Goal: Find contact information: Find contact information

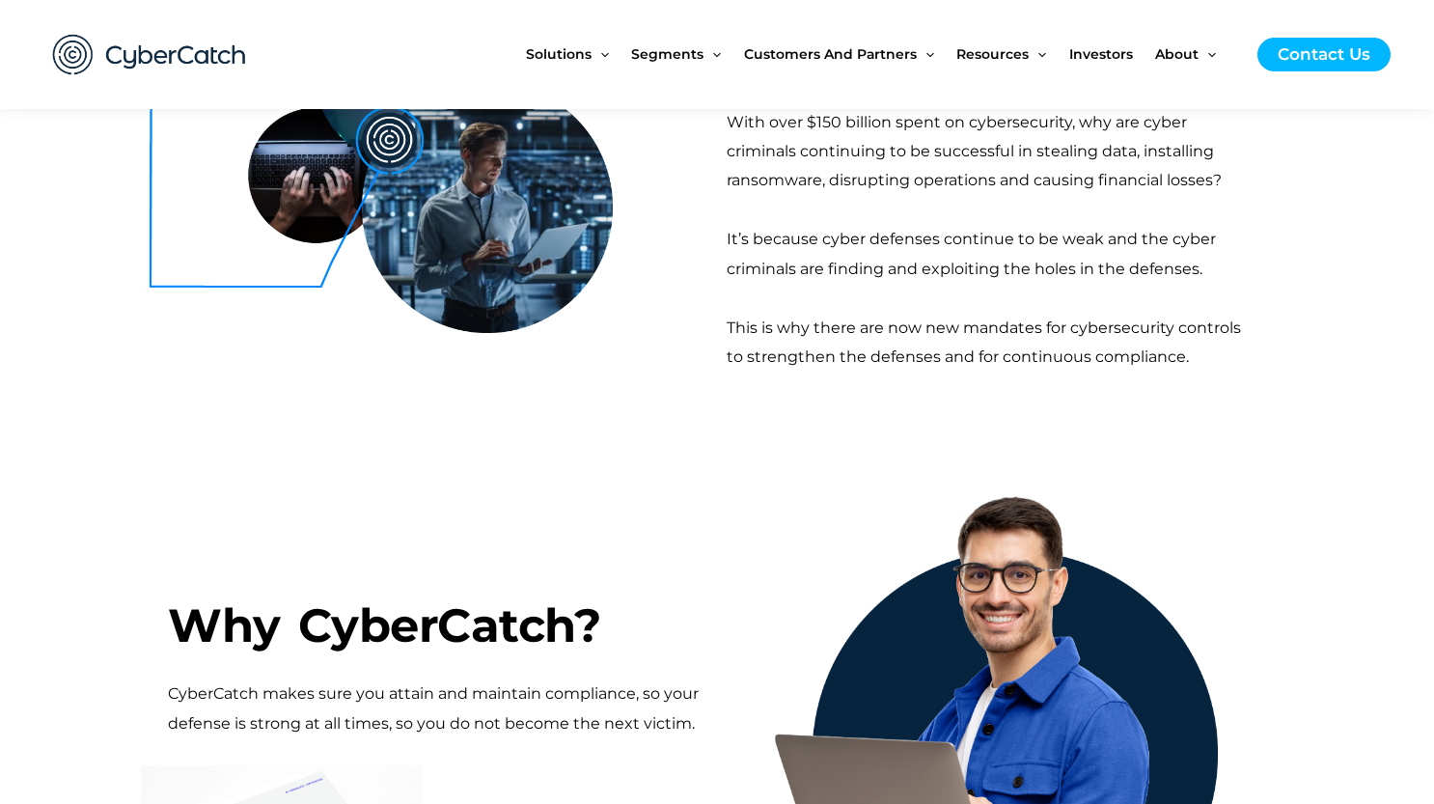
scroll to position [550, 0]
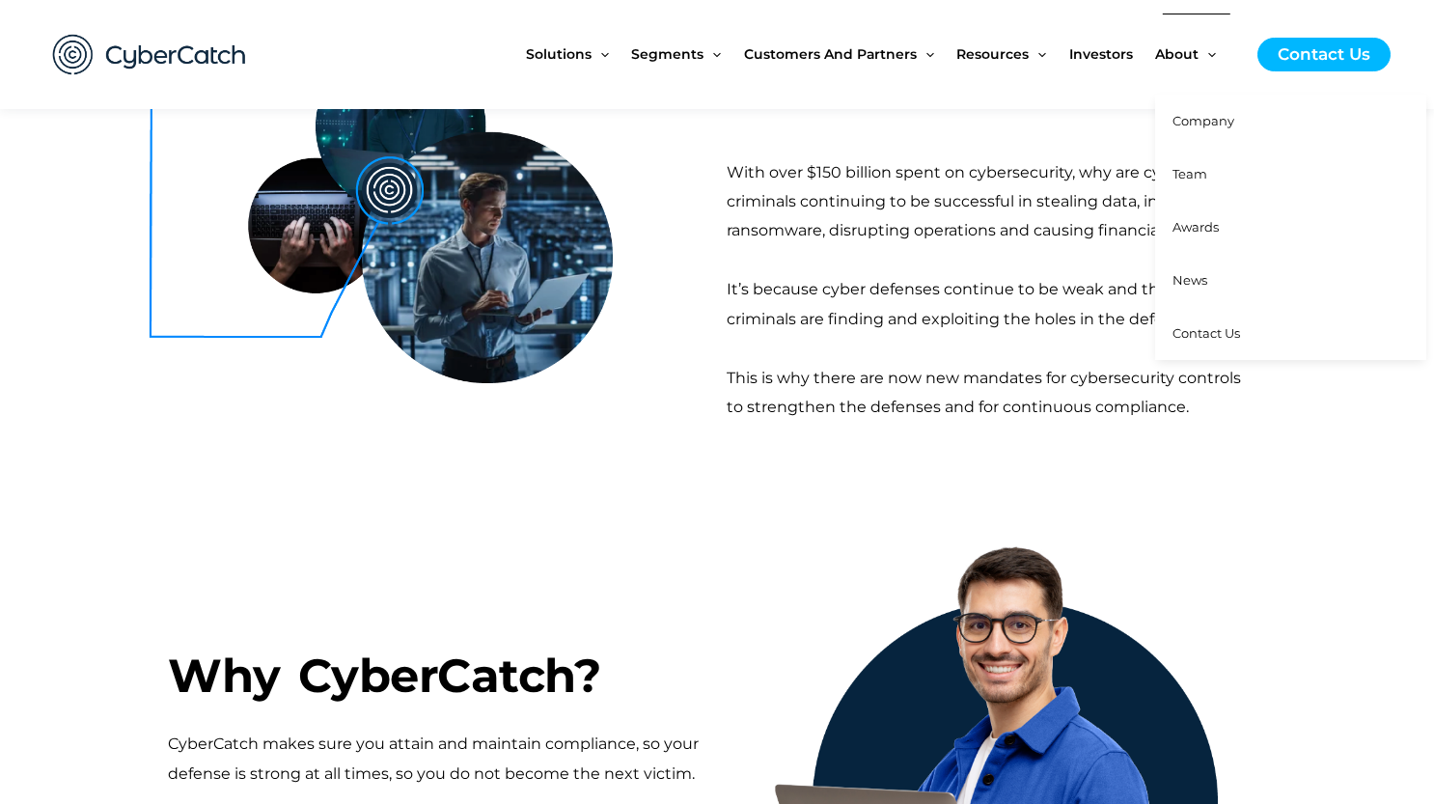
click at [1195, 129] on link "Company" at bounding box center [1290, 121] width 271 height 53
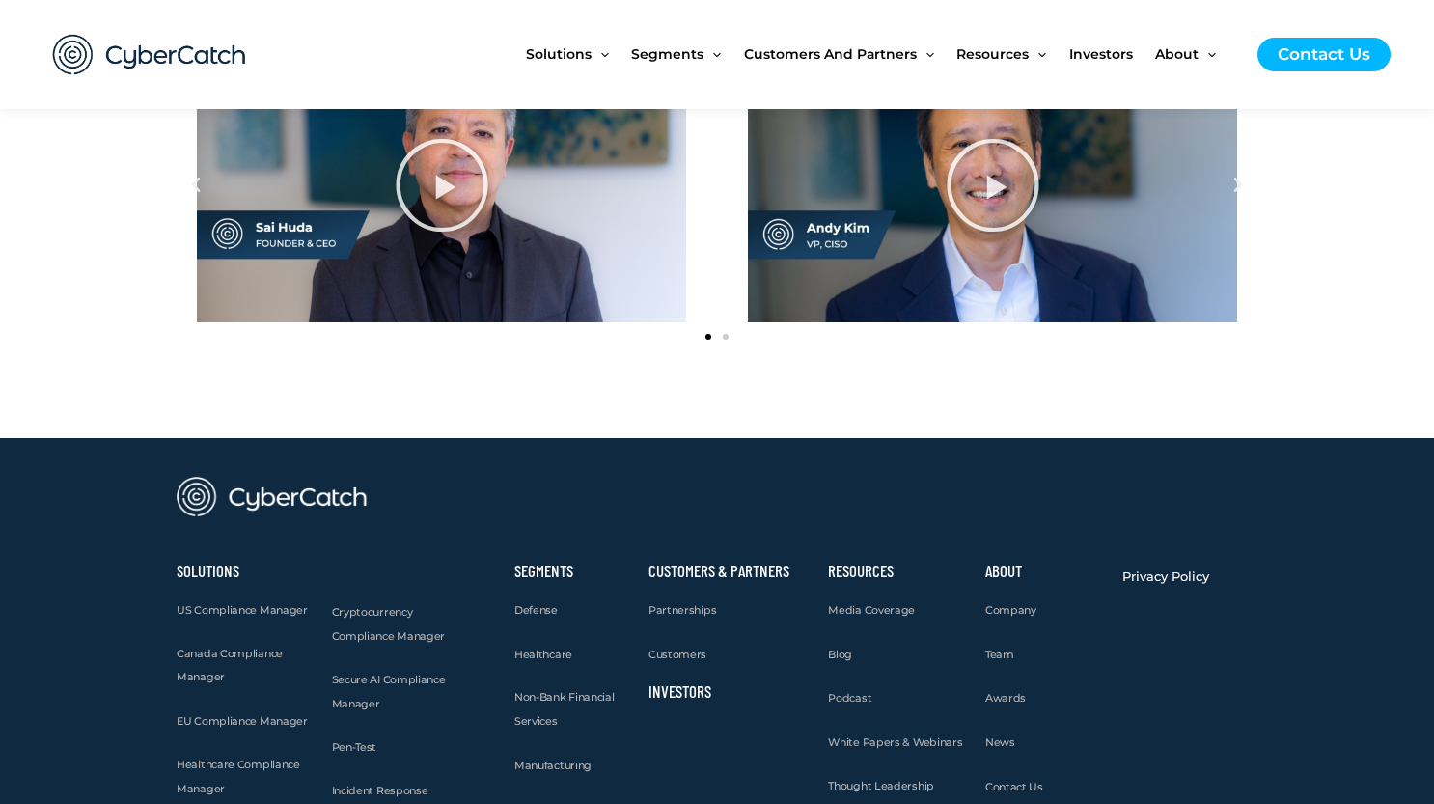
scroll to position [2630, 0]
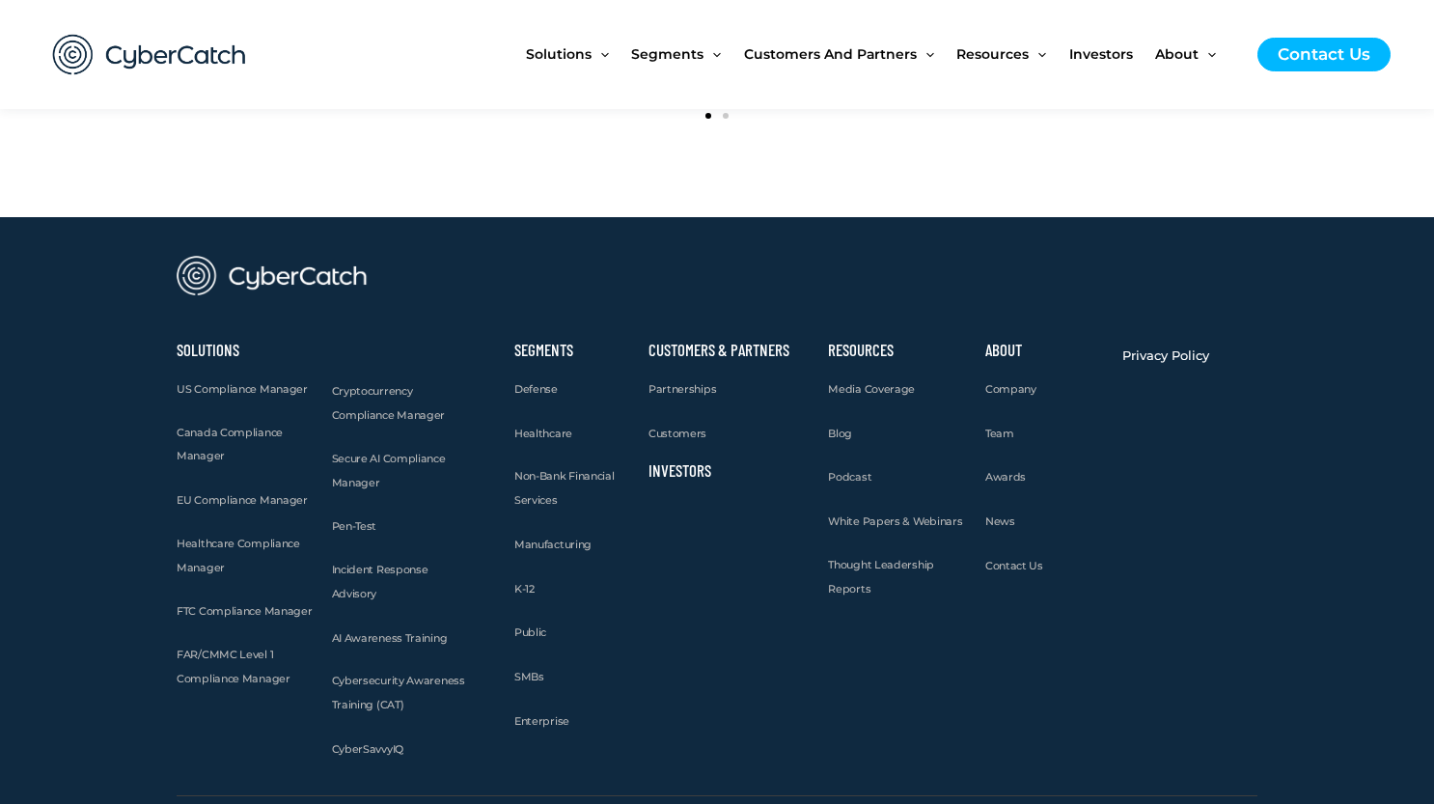
click at [1046, 525] on div "News" at bounding box center [1044, 521] width 119 height 25
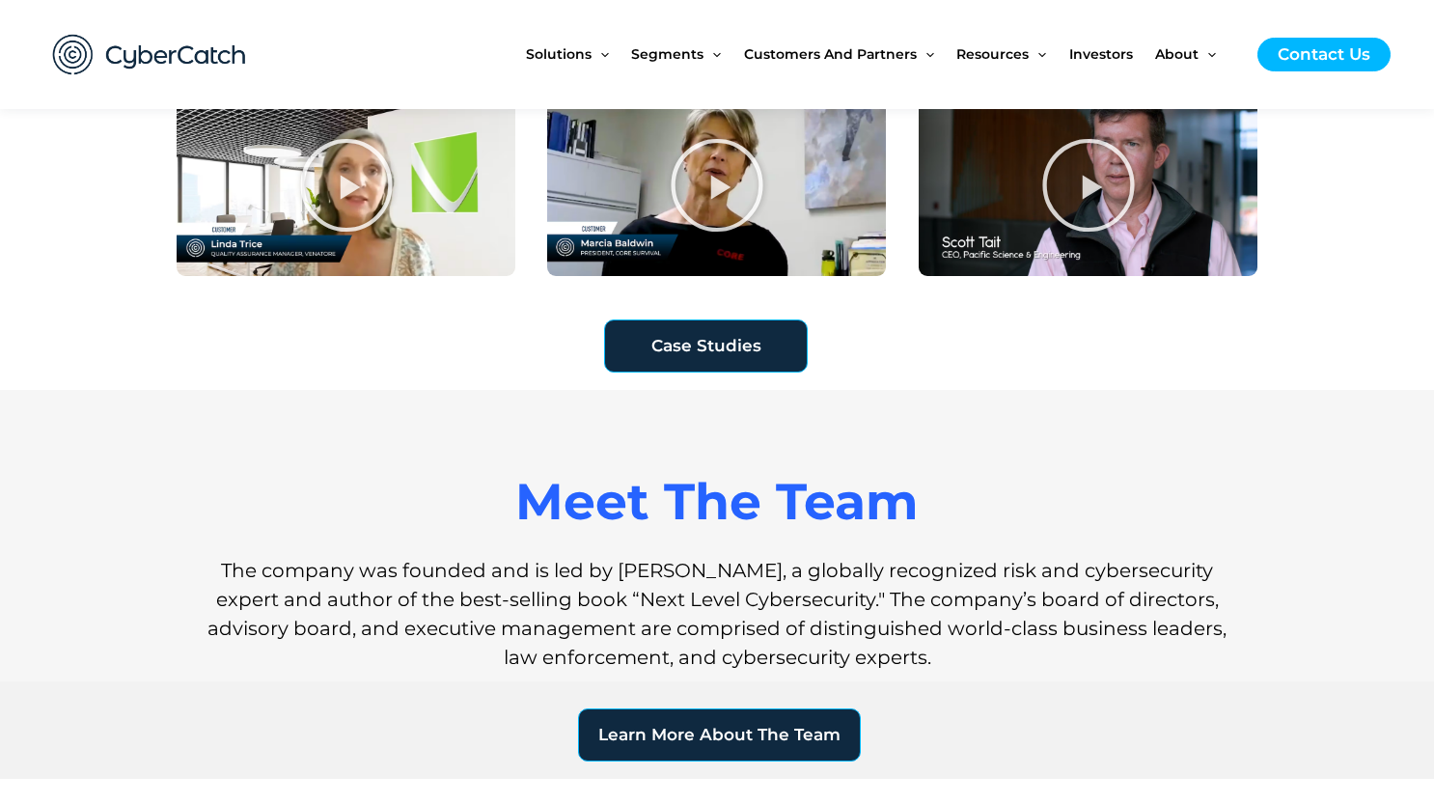
scroll to position [1289, 0]
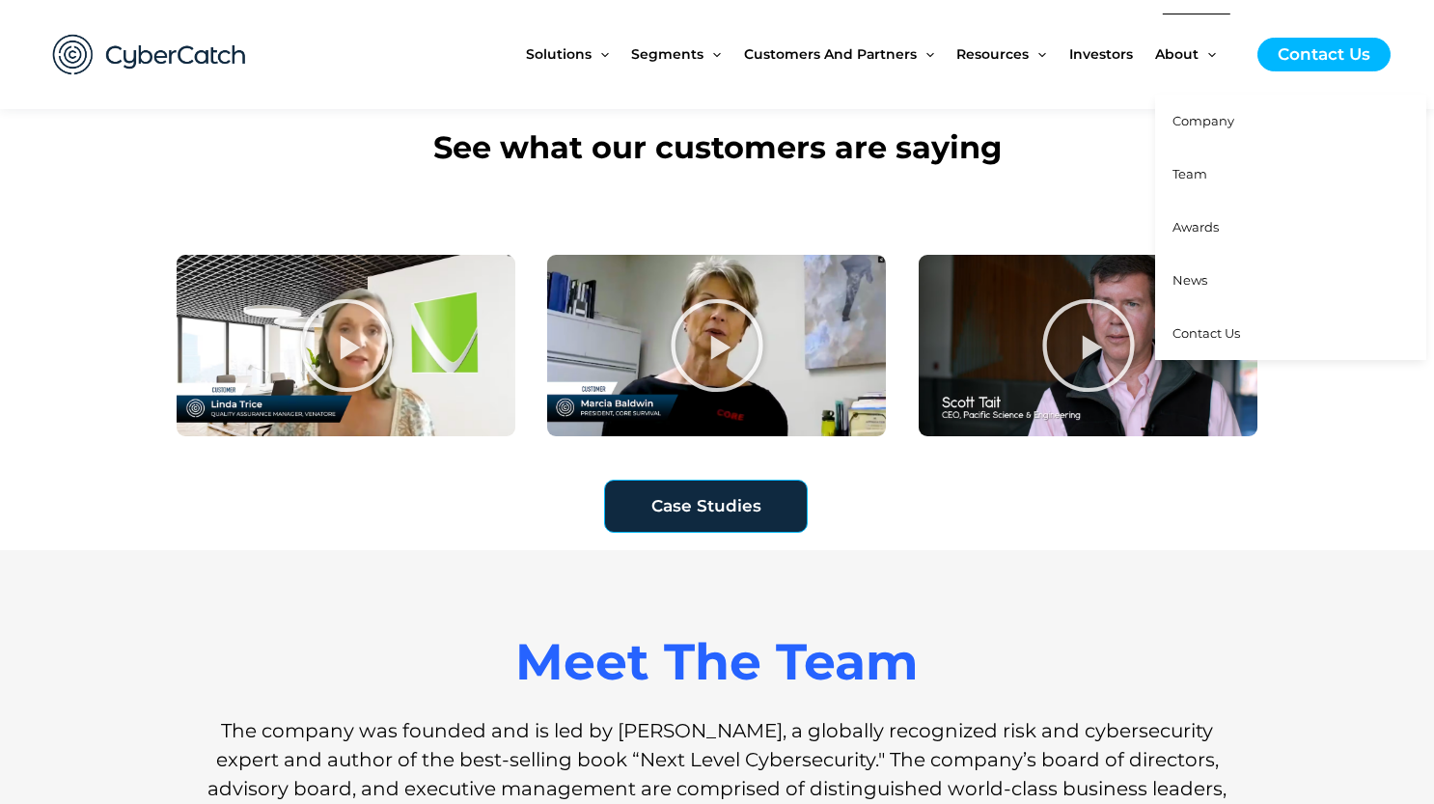
click at [1218, 335] on span "Contact Us" at bounding box center [1207, 332] width 68 height 15
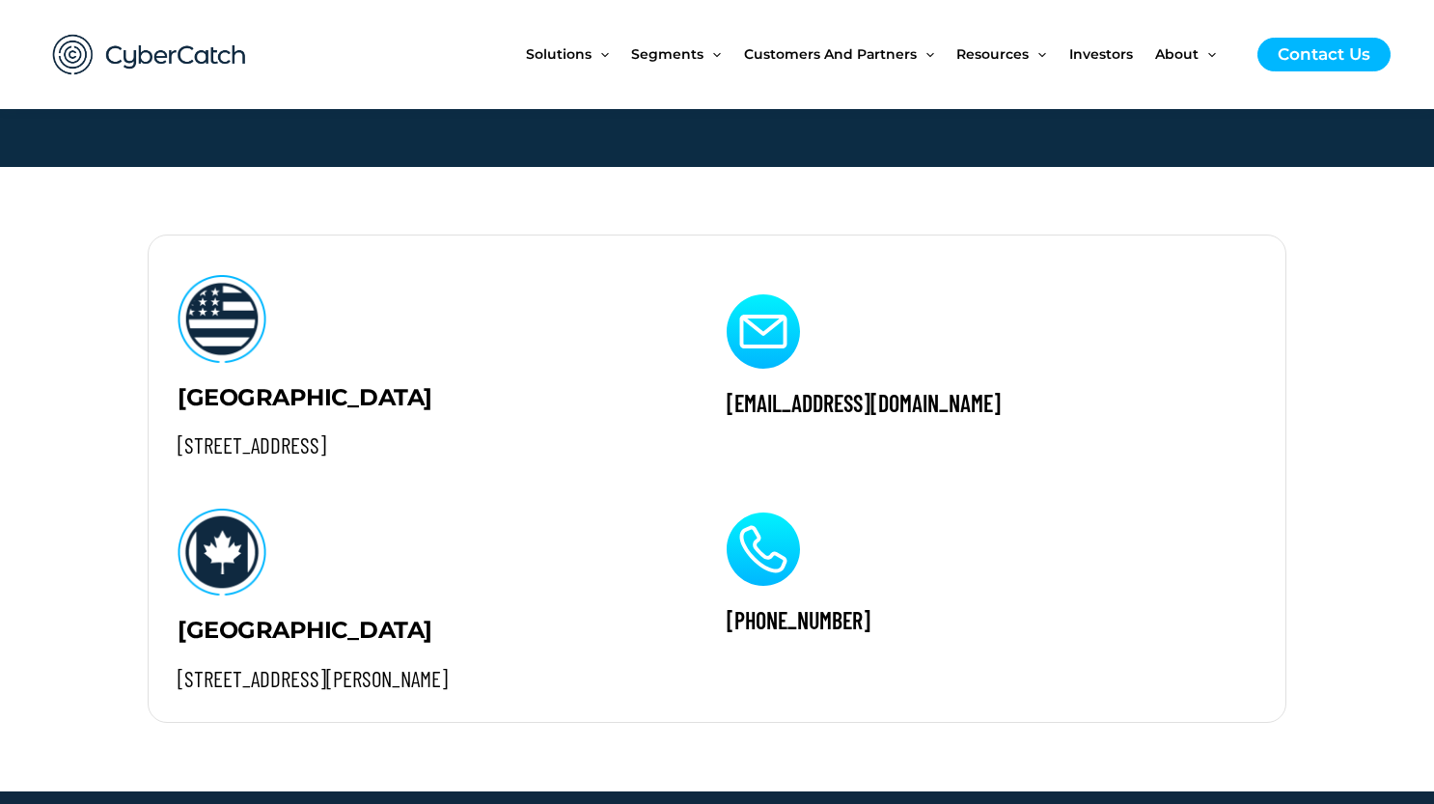
scroll to position [1874, 0]
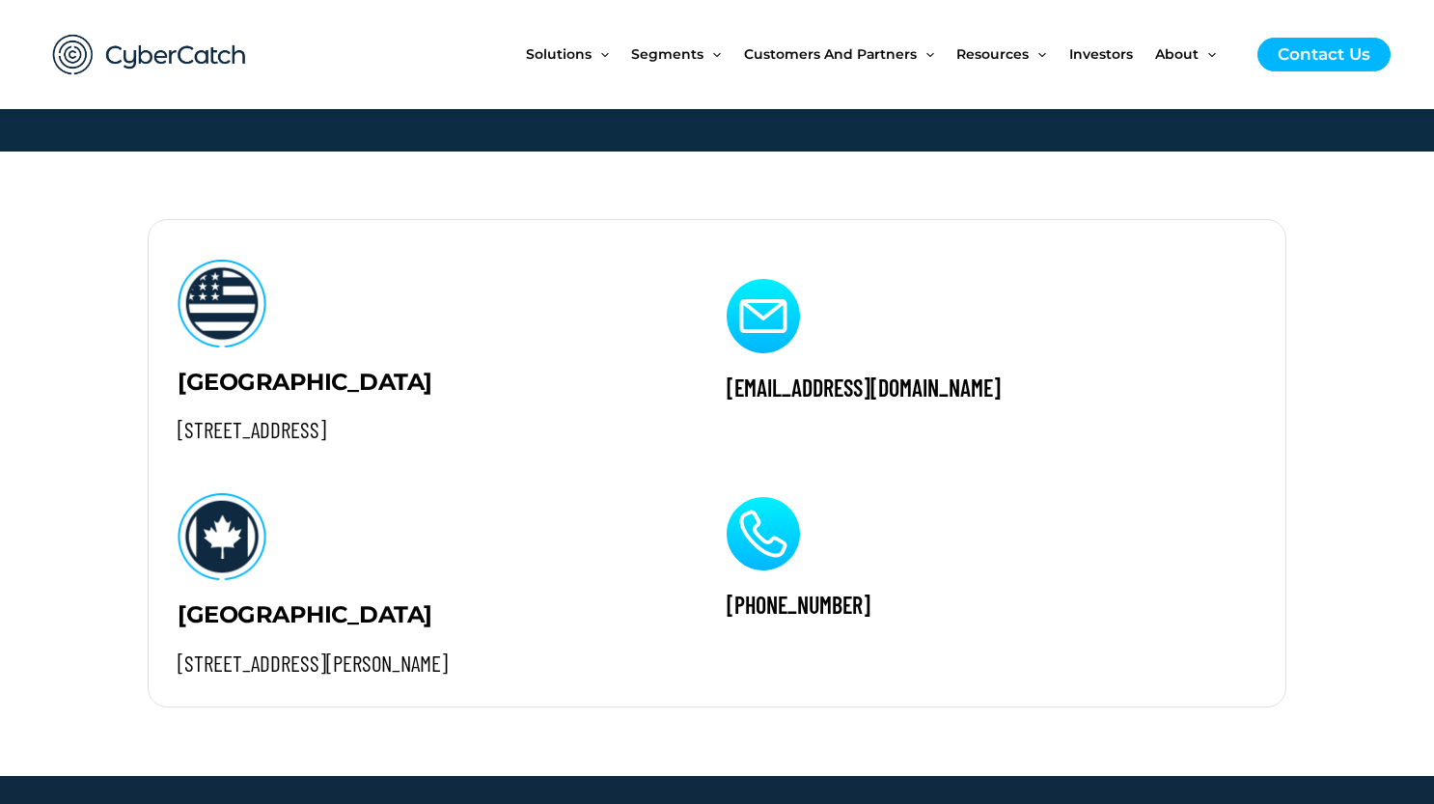
click at [1218, 335] on div at bounding box center [989, 315] width 524 height 73
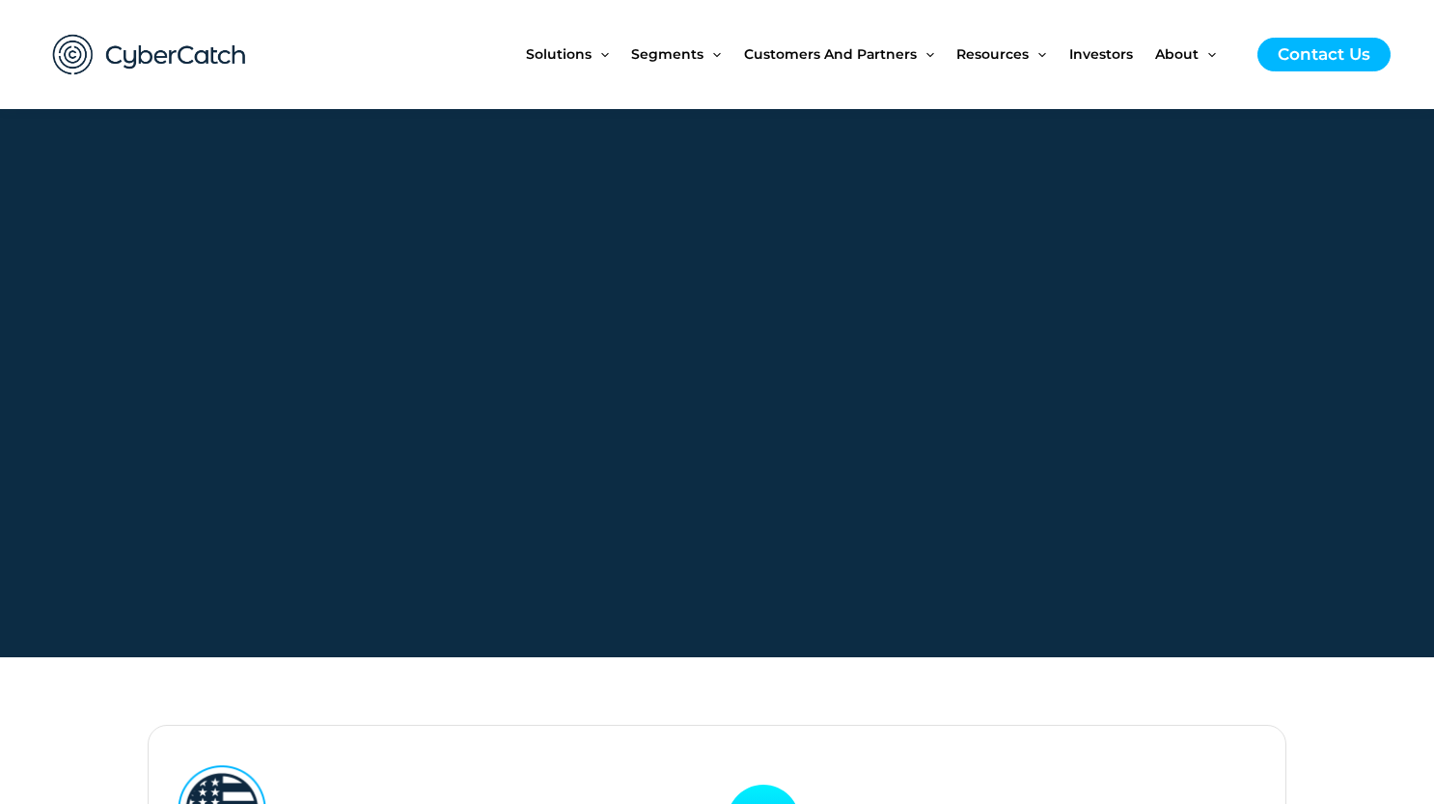
scroll to position [1386, 0]
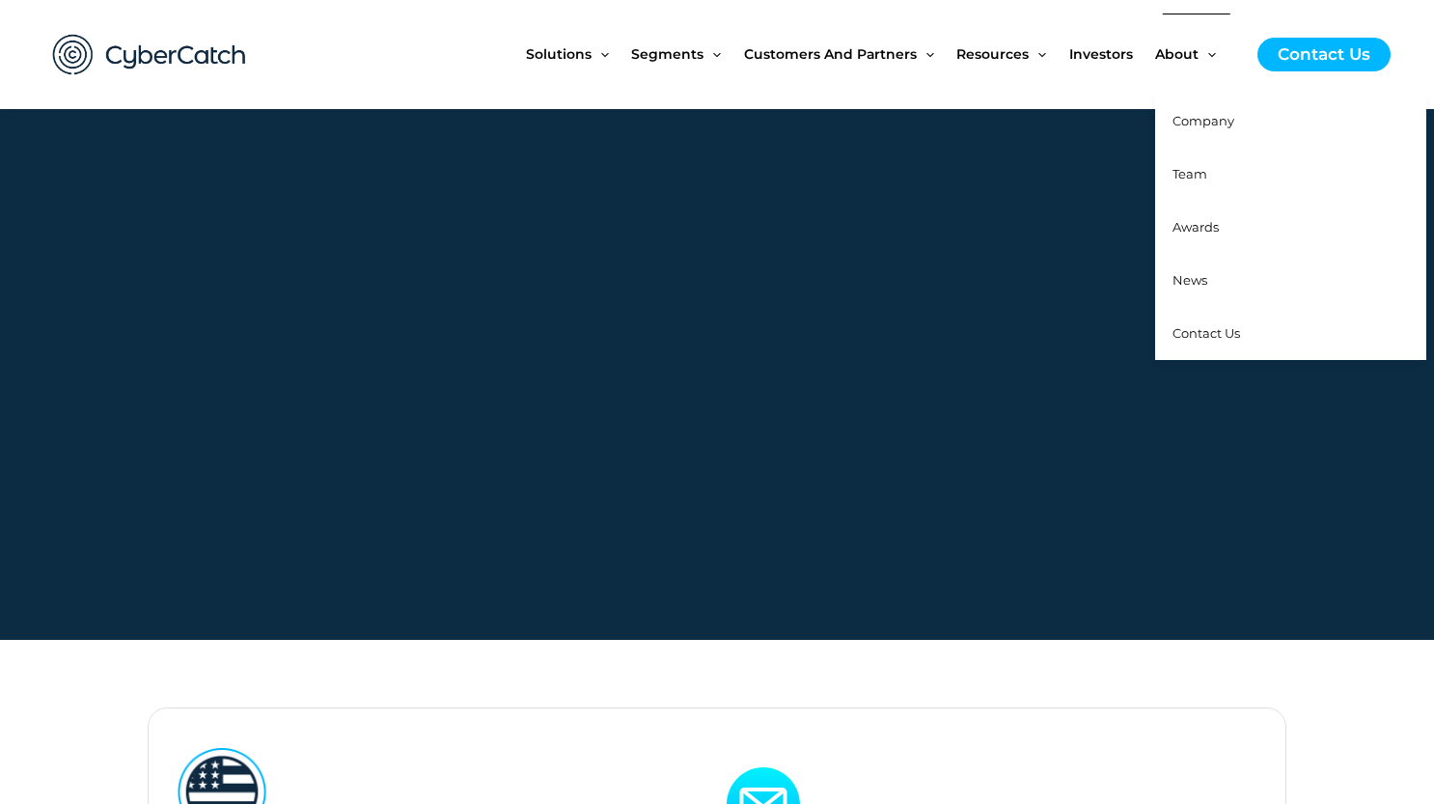
click at [1213, 128] on span "Company" at bounding box center [1204, 120] width 62 height 15
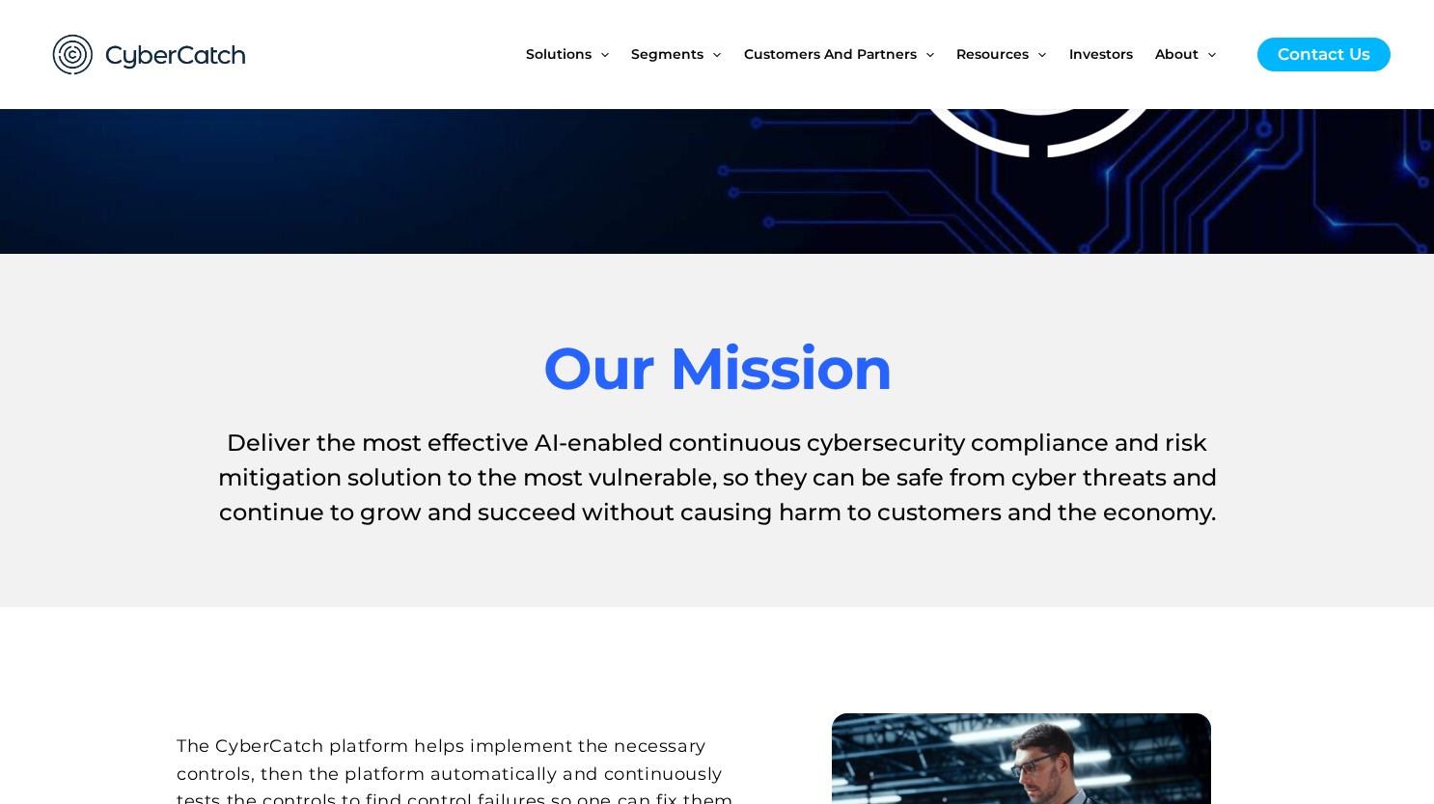
scroll to position [339, 0]
click at [647, 242] on div "CyberCatch" at bounding box center [717, 11] width 1100 height 483
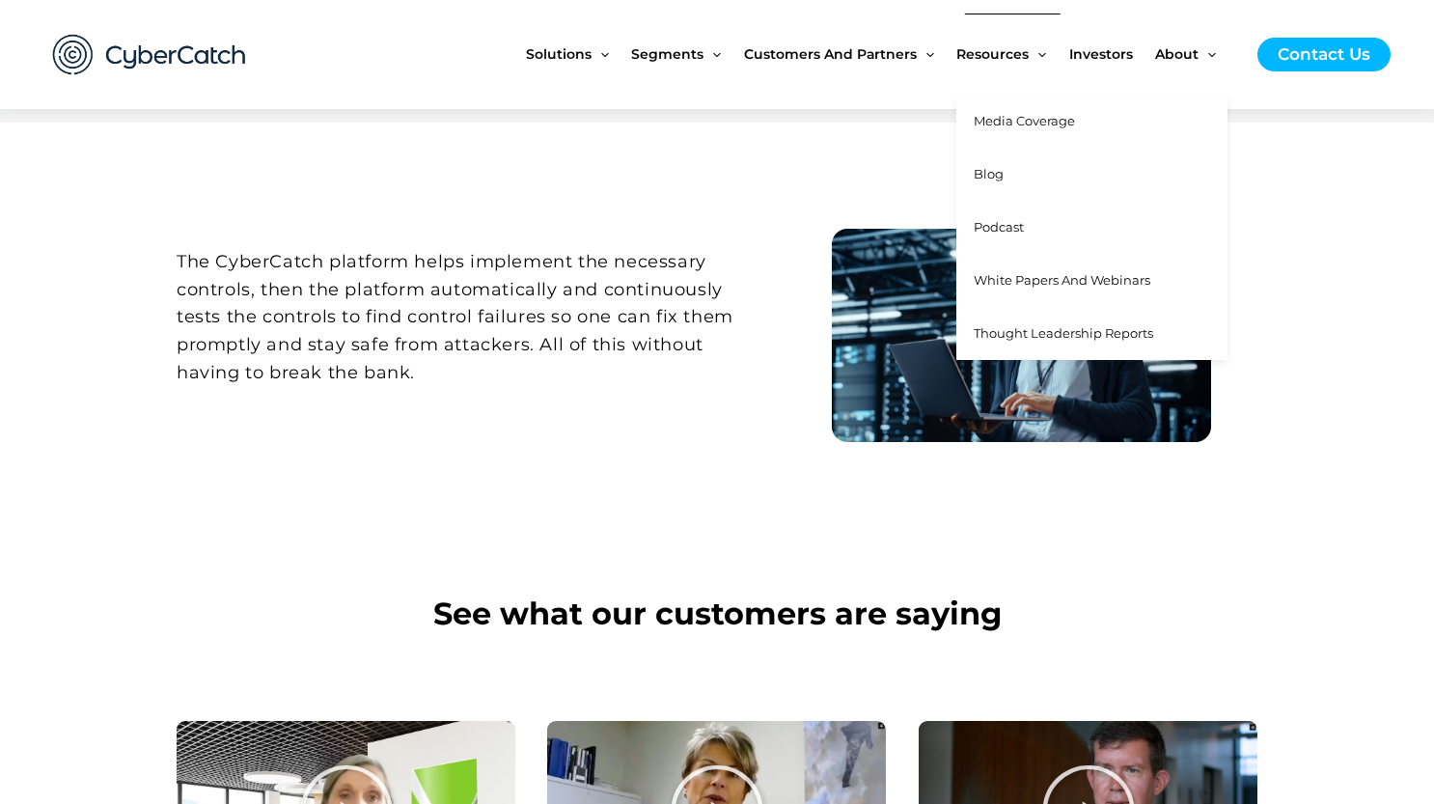
scroll to position [686, 0]
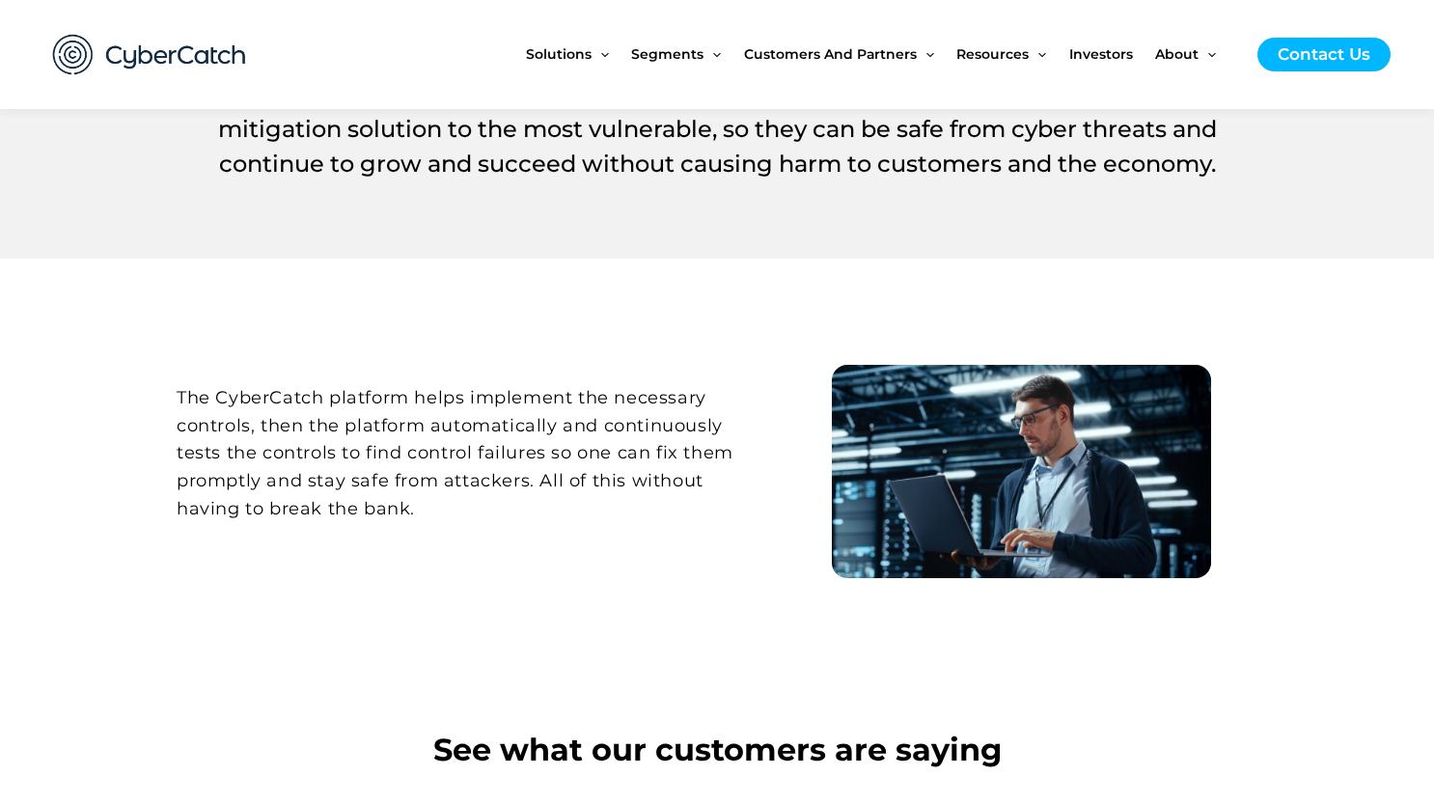
click at [122, 58] on img at bounding box center [150, 54] width 232 height 80
